Goal: Task Accomplishment & Management: Manage account settings

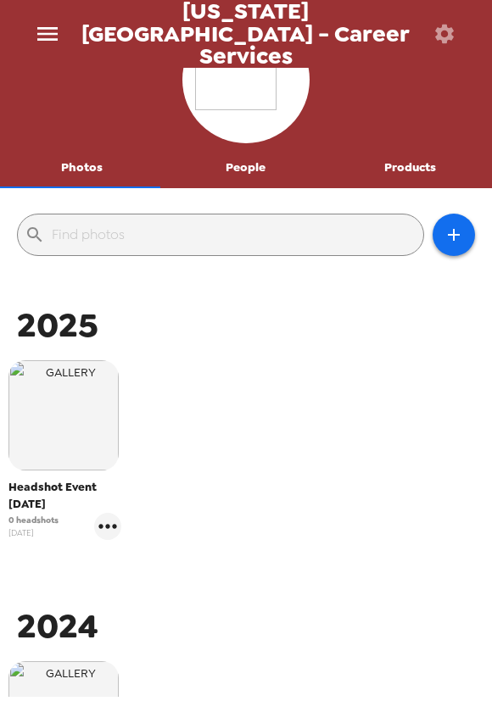
scroll to position [76, 0]
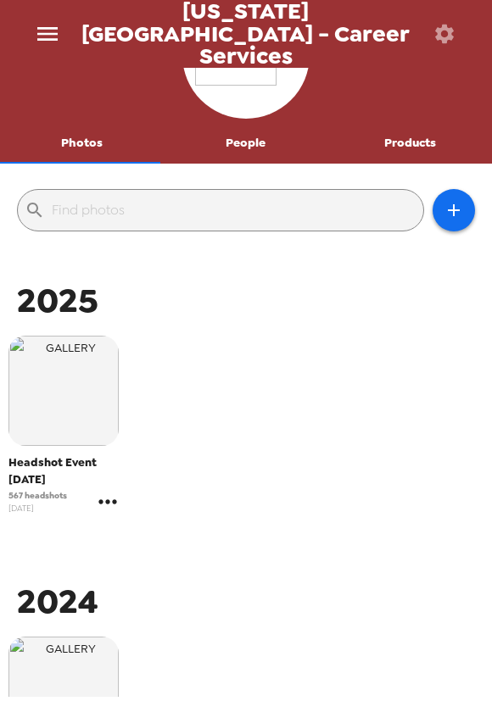
click at [107, 491] on icon "gallery menu" at bounding box center [107, 501] width 27 height 27
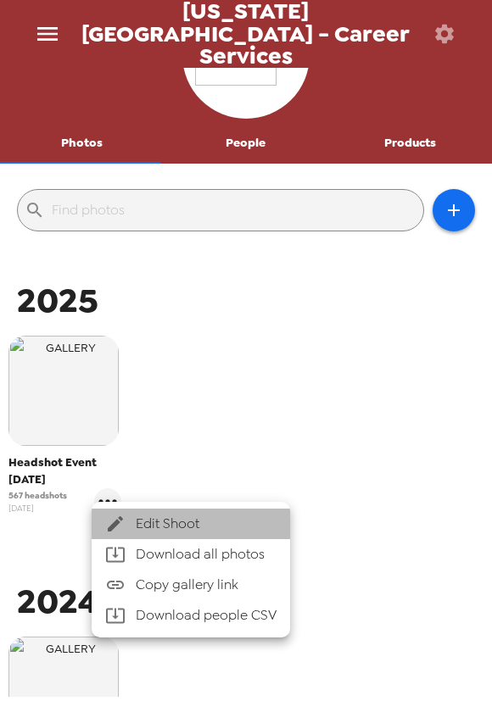
click at [147, 517] on span "Edit Shoot" at bounding box center [206, 524] width 141 height 20
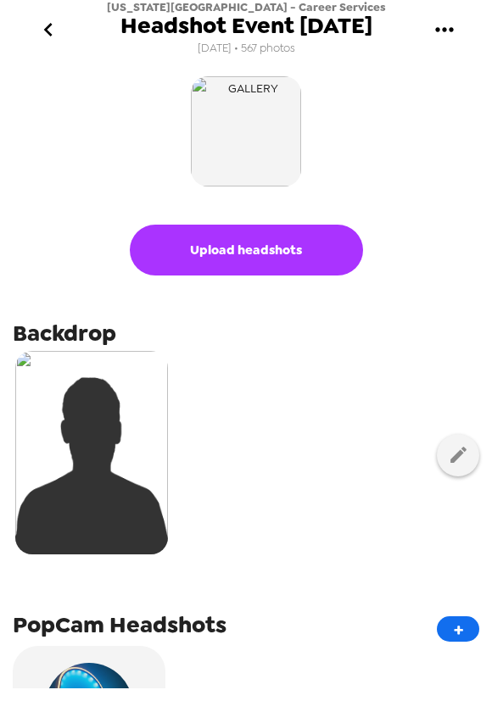
click at [176, 123] on div at bounding box center [246, 131] width 466 height 119
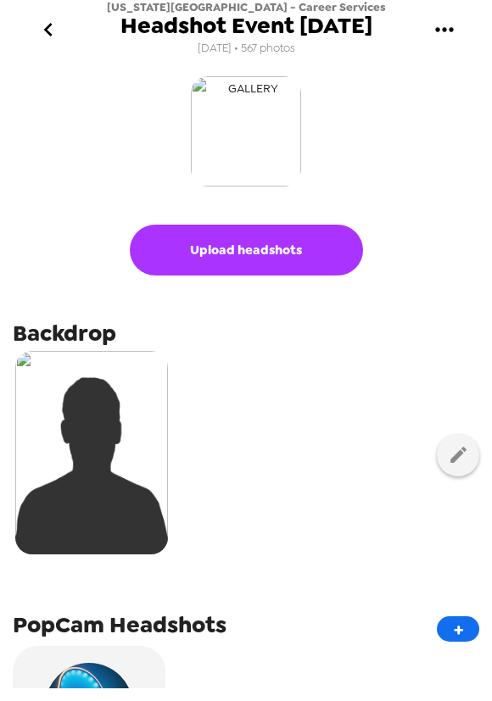
click at [227, 117] on img "button" at bounding box center [246, 131] width 110 height 110
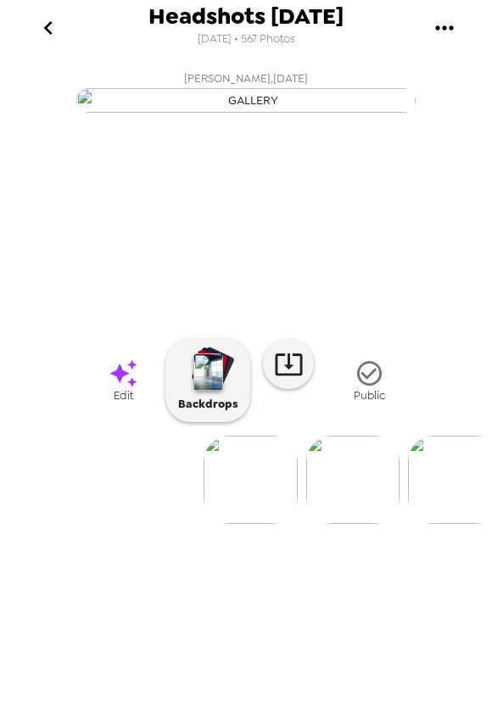
scroll to position [0, 2269]
click at [138, 524] on img at bounding box center [121, 480] width 93 height 88
click at [438, 28] on icon "gallery menu" at bounding box center [444, 27] width 18 height 4
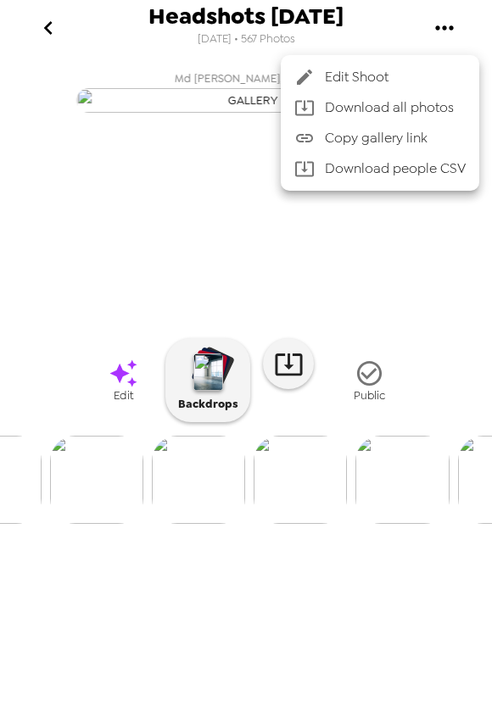
click at [405, 142] on span "Copy gallery link" at bounding box center [395, 138] width 141 height 20
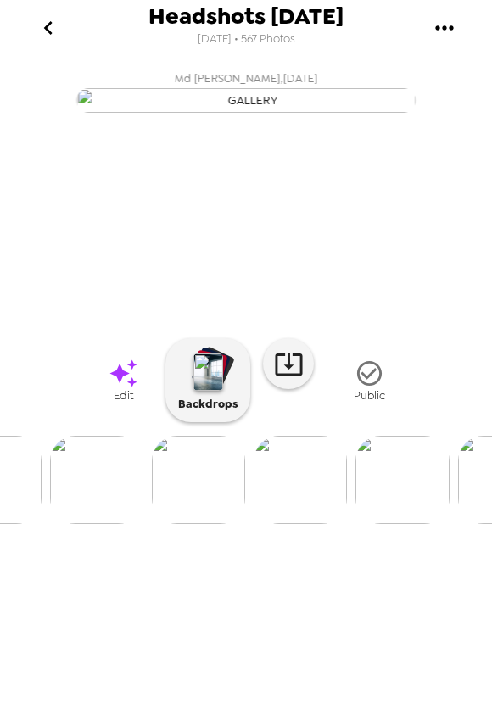
click at [423, 524] on img at bounding box center [401, 480] width 93 height 88
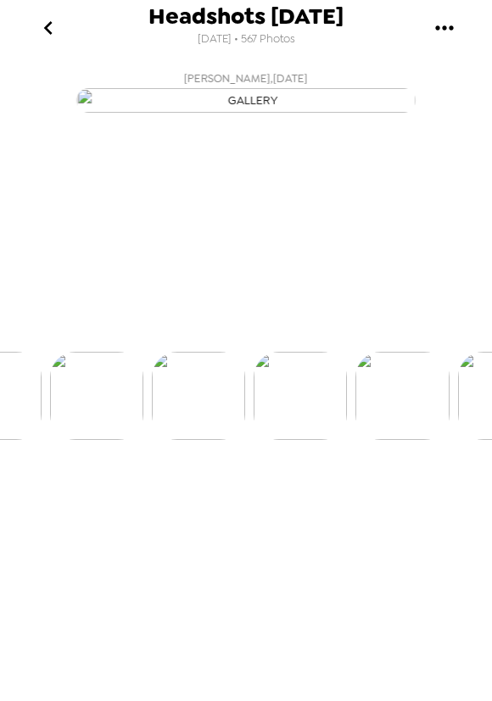
scroll to position [0, 3771]
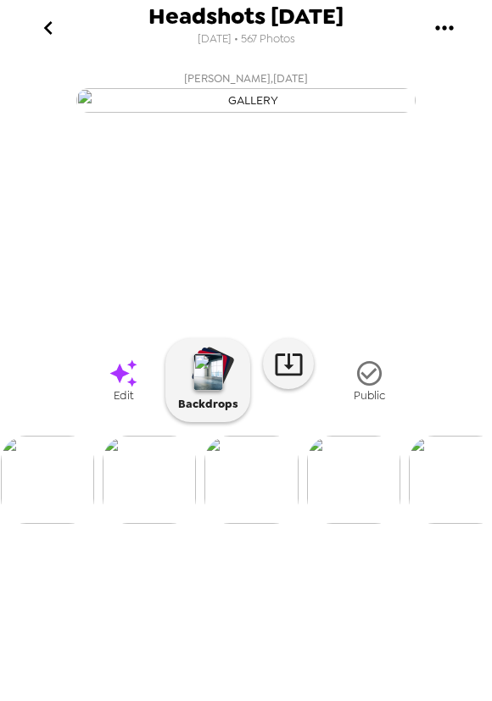
click at [349, 524] on img at bounding box center [353, 480] width 93 height 88
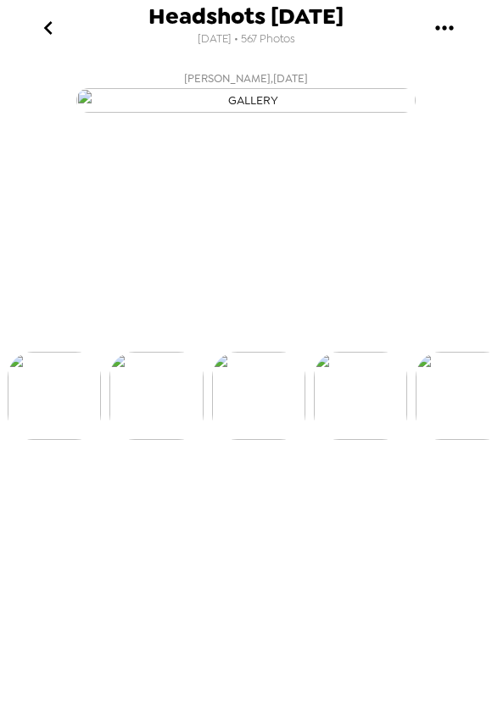
scroll to position [0, 3873]
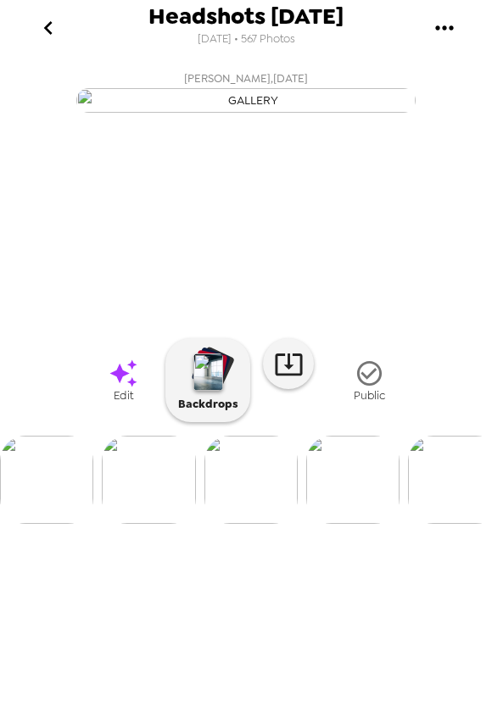
click at [360, 524] on div at bounding box center [246, 473] width 492 height 102
click at [373, 524] on img at bounding box center [352, 480] width 93 height 88
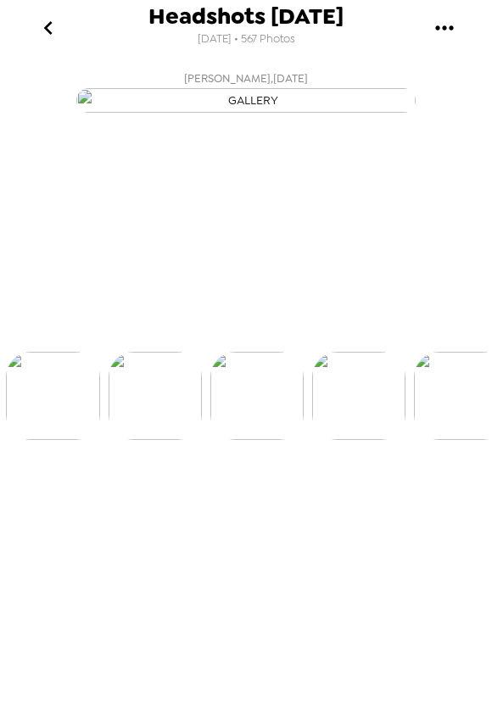
scroll to position [0, 3975]
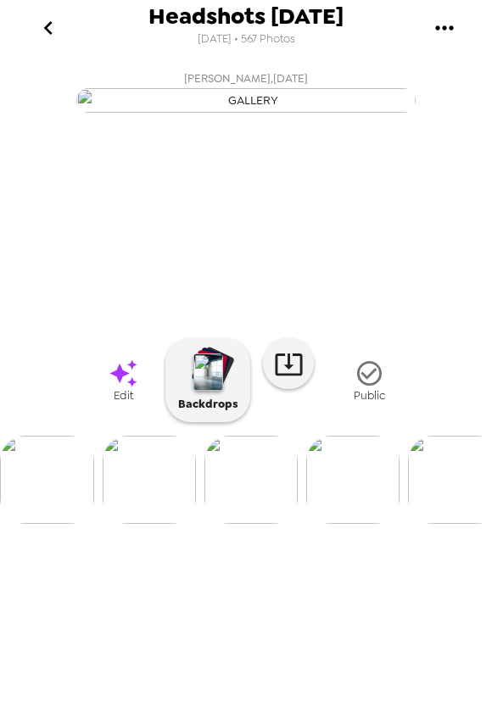
click at [47, 24] on icon "go back" at bounding box center [48, 27] width 27 height 27
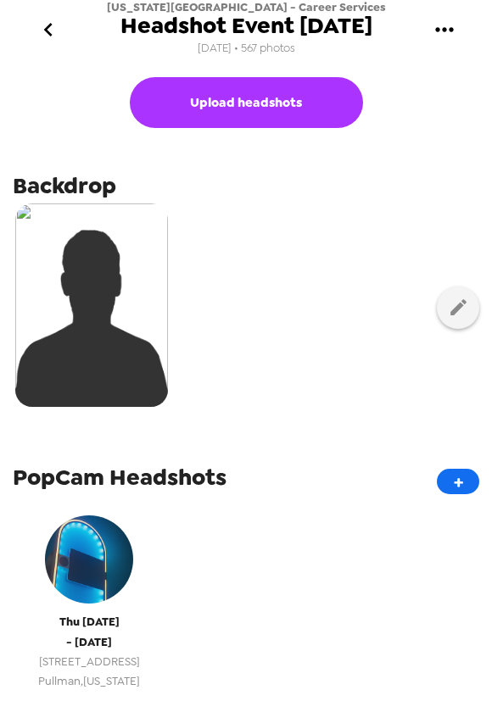
scroll to position [231, 0]
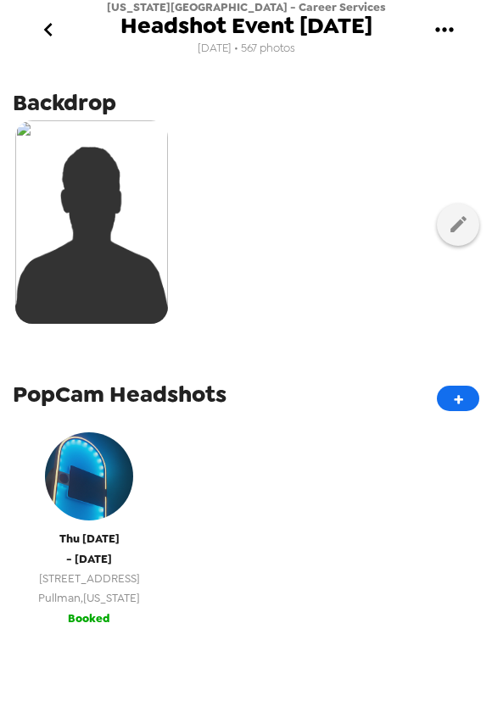
click at [127, 507] on div "Thu 9/4/25 - Thu 9/4/25 230 Dairy Rd Pullman , Washington" at bounding box center [89, 516] width 136 height 184
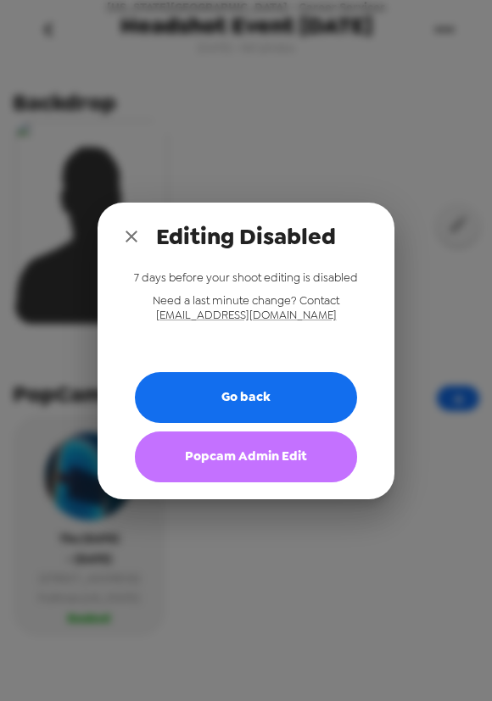
click at [229, 468] on button "Popcam Admin Edit" at bounding box center [246, 457] width 222 height 51
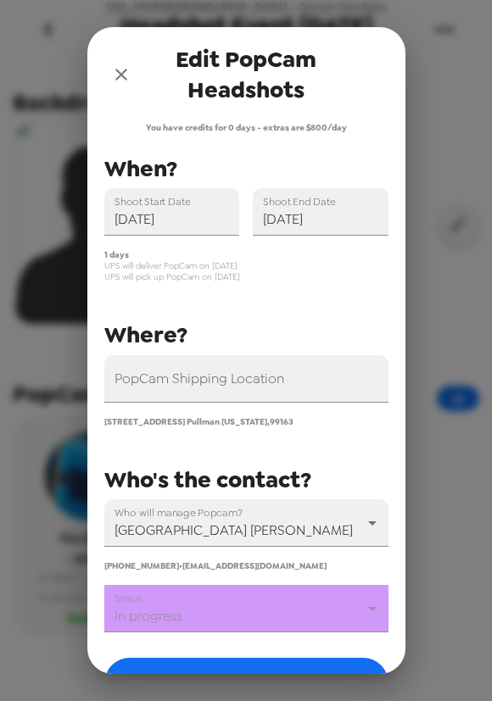
click at [220, 616] on body "Washington State University - Career Services Headshot Event 9/4/25 8/20/25 • 5…" at bounding box center [246, 350] width 492 height 701
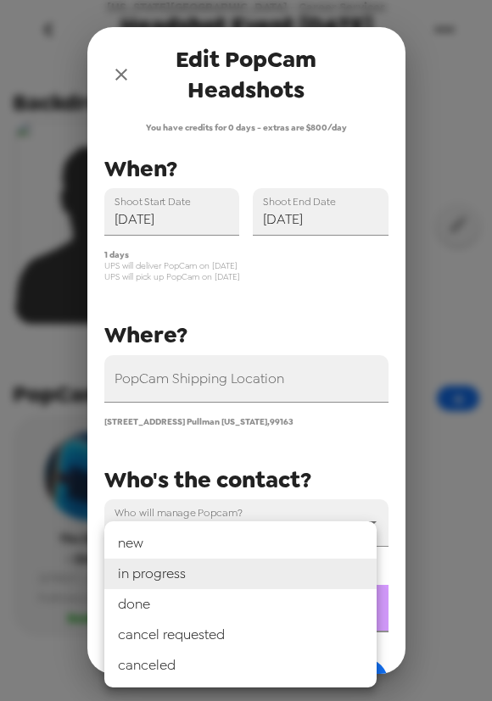
click at [213, 611] on li "done" at bounding box center [240, 604] width 272 height 31
type input "done"
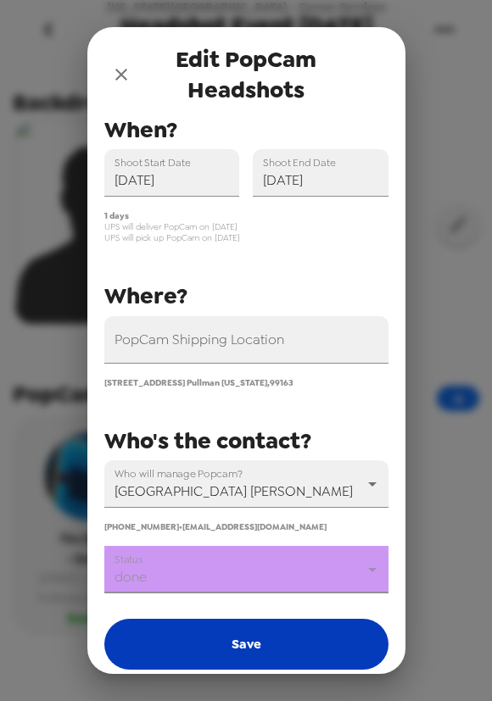
scroll to position [76, 0]
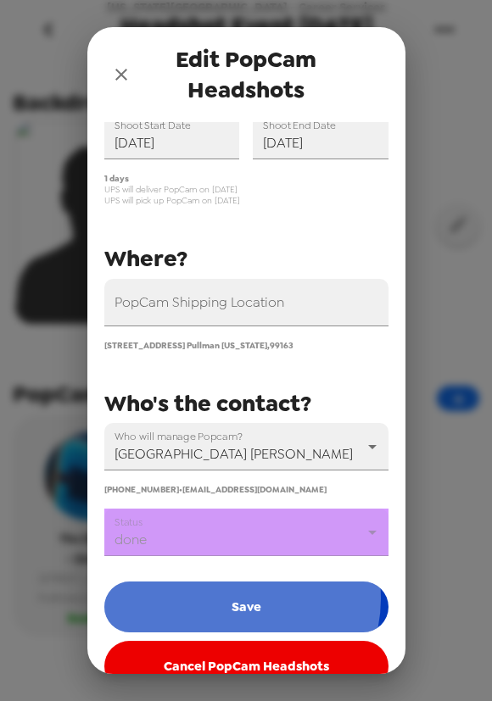
click at [236, 600] on button "Save" at bounding box center [246, 607] width 284 height 51
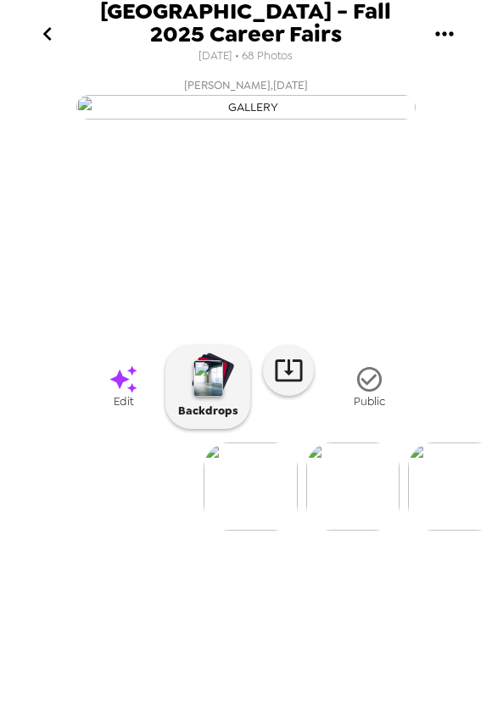
click at [53, 43] on icon "go back" at bounding box center [47, 33] width 27 height 27
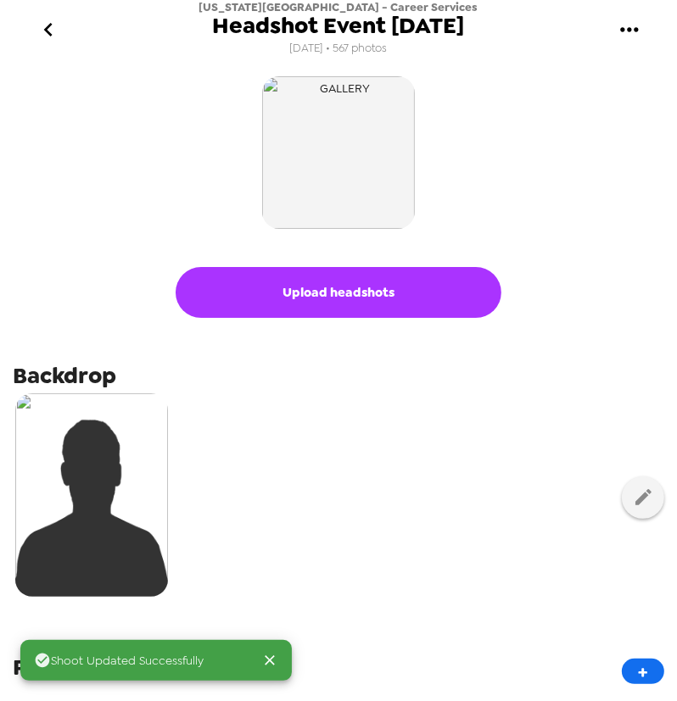
scroll to position [231, 0]
